Goal: Task Accomplishment & Management: Complete application form

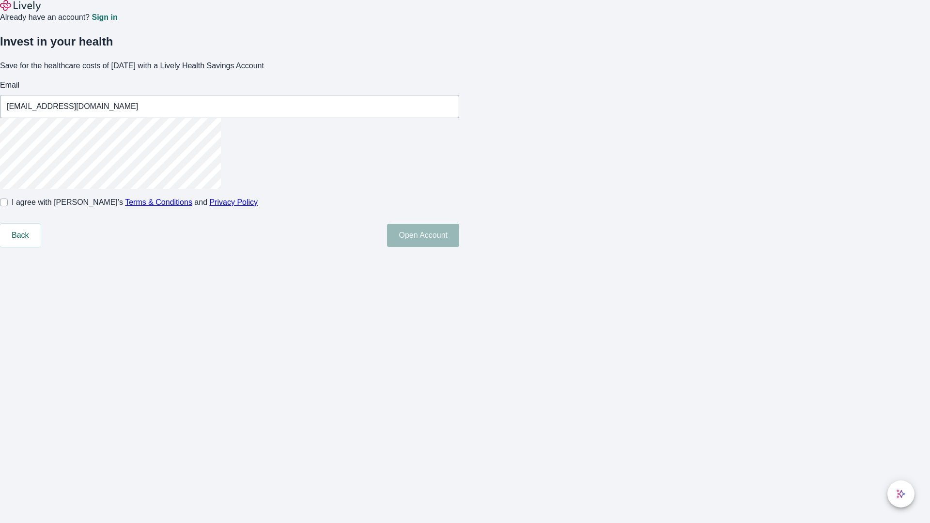
click at [8, 206] on input "I agree with Lively’s Terms & Conditions and Privacy Policy" at bounding box center [4, 203] width 8 height 8
checkbox input "true"
click at [459, 247] on button "Open Account" at bounding box center [423, 235] width 72 height 23
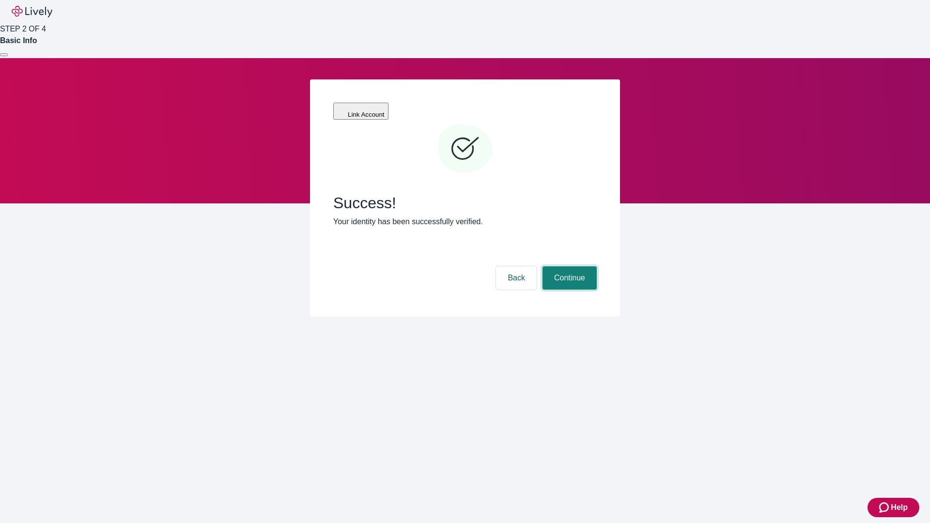
click at [568, 267] on button "Continue" at bounding box center [570, 278] width 54 height 23
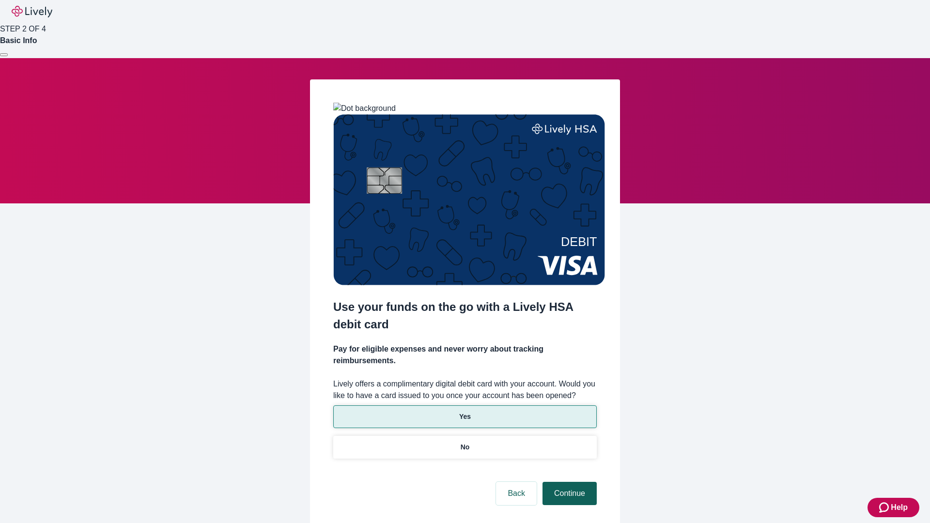
click at [465, 442] on p "No" at bounding box center [465, 447] width 9 height 10
click at [568, 482] on button "Continue" at bounding box center [570, 493] width 54 height 23
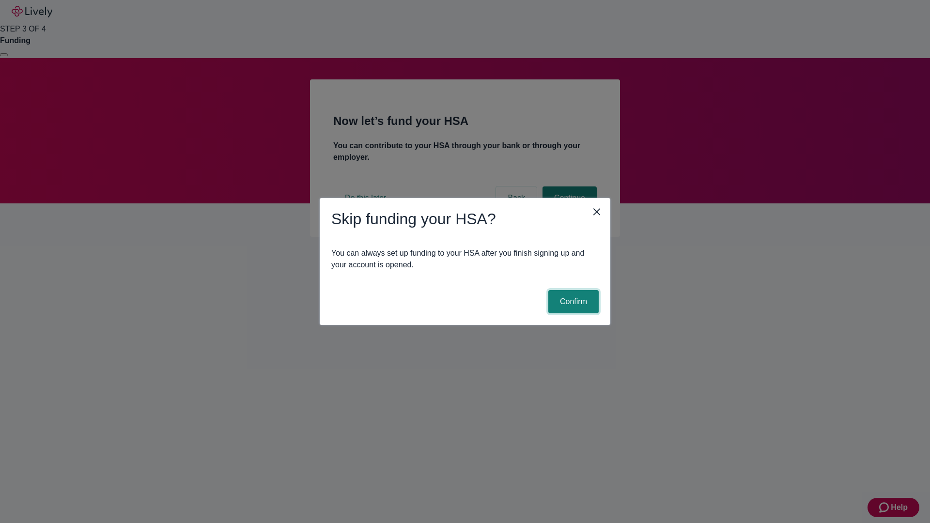
click at [572, 302] on button "Confirm" at bounding box center [574, 301] width 50 height 23
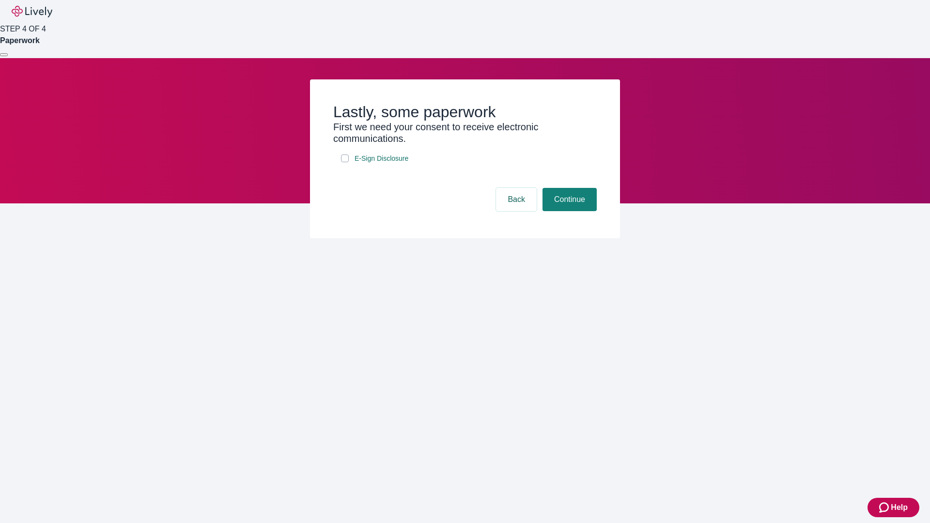
click at [345, 162] on input "E-Sign Disclosure" at bounding box center [345, 159] width 8 height 8
checkbox input "true"
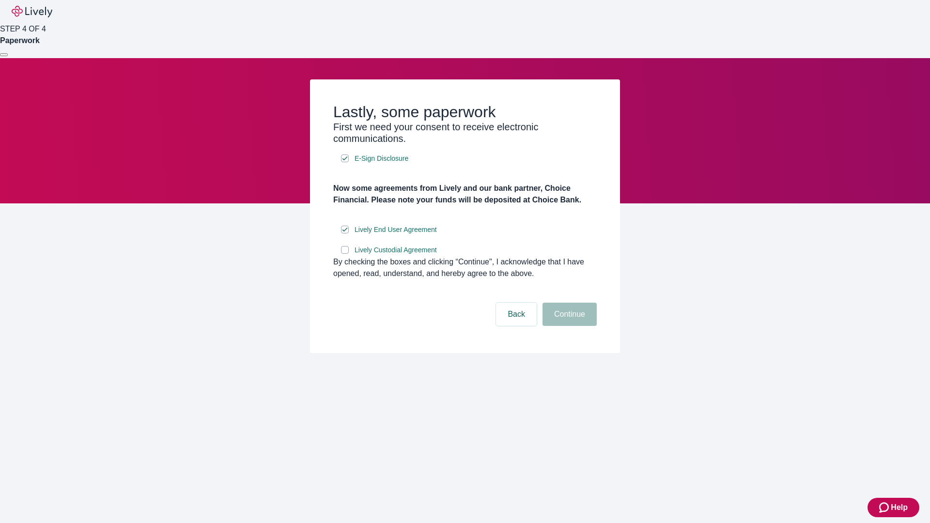
click at [345, 254] on input "Lively Custodial Agreement" at bounding box center [345, 250] width 8 height 8
checkbox input "true"
click at [568, 326] on button "Continue" at bounding box center [570, 314] width 54 height 23
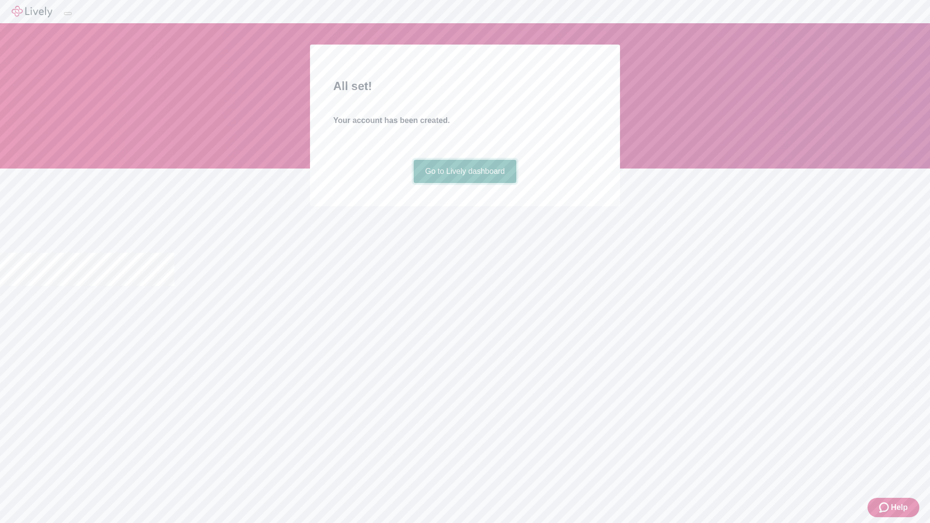
click at [465, 183] on link "Go to Lively dashboard" at bounding box center [465, 171] width 103 height 23
